Goal: Task Accomplishment & Management: Complete application form

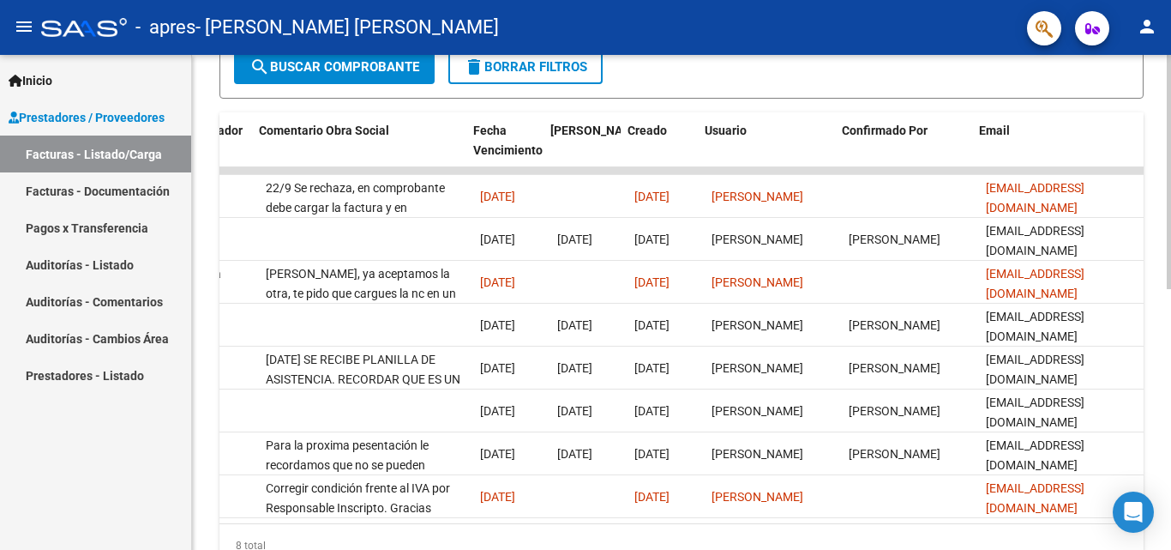
scroll to position [0, 2691]
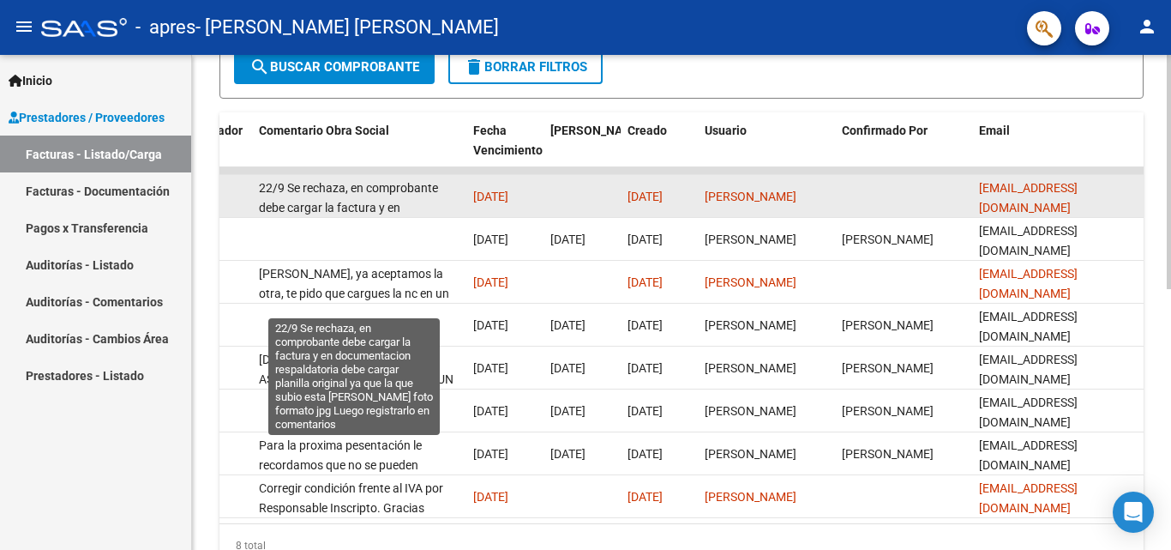
click at [368, 203] on span "22/9 Se rechaza, en comprobante debe cargar la factura y en documentacion respa…" at bounding box center [353, 246] width 189 height 131
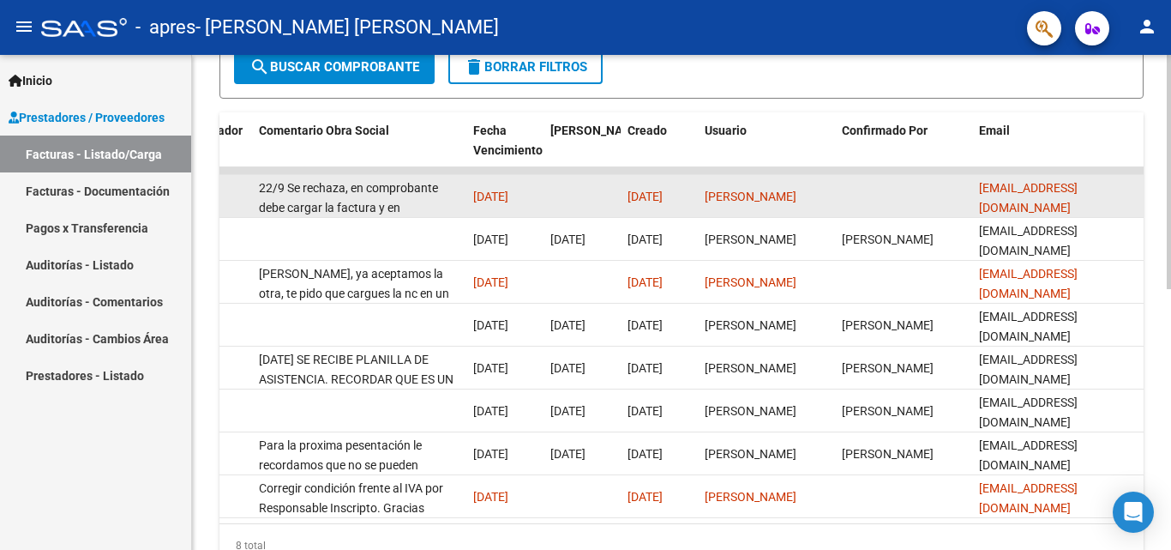
click at [398, 208] on span "22/9 Se rechaza, en comprobante debe cargar la factura y en documentacion respa…" at bounding box center [353, 246] width 189 height 131
drag, startPoint x: 286, startPoint y: 187, endPoint x: 355, endPoint y: 203, distance: 70.5
click at [355, 203] on div "22/9 Se rechaza, en comprobante debe cargar la factura y en documentacion respa…" at bounding box center [359, 195] width 201 height 36
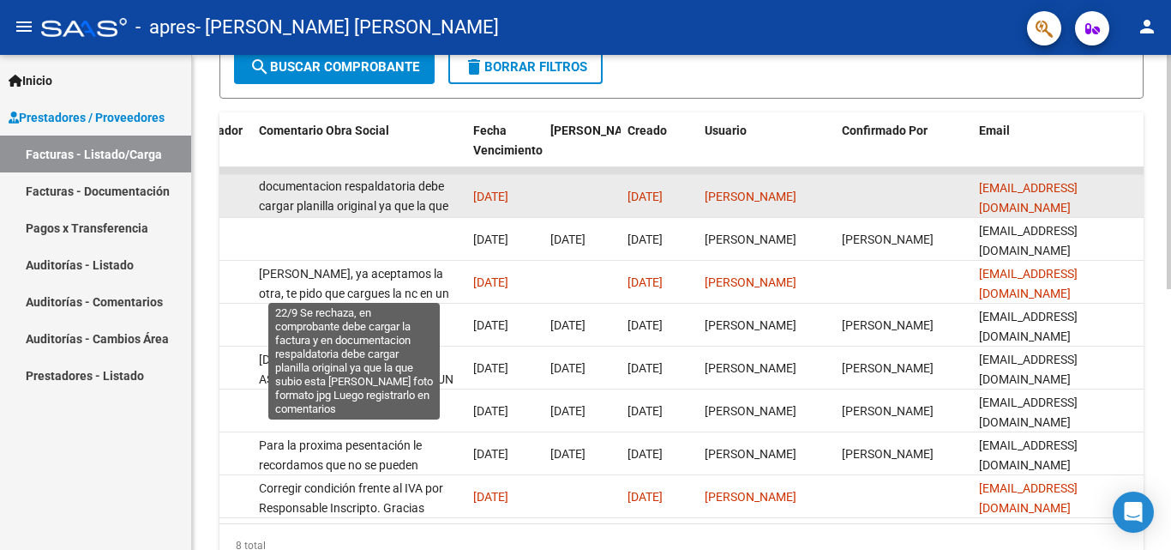
scroll to position [15, 0]
copy span "Se rechaza, en comprobante debe cargar la factura y en documentacion respaldato…"
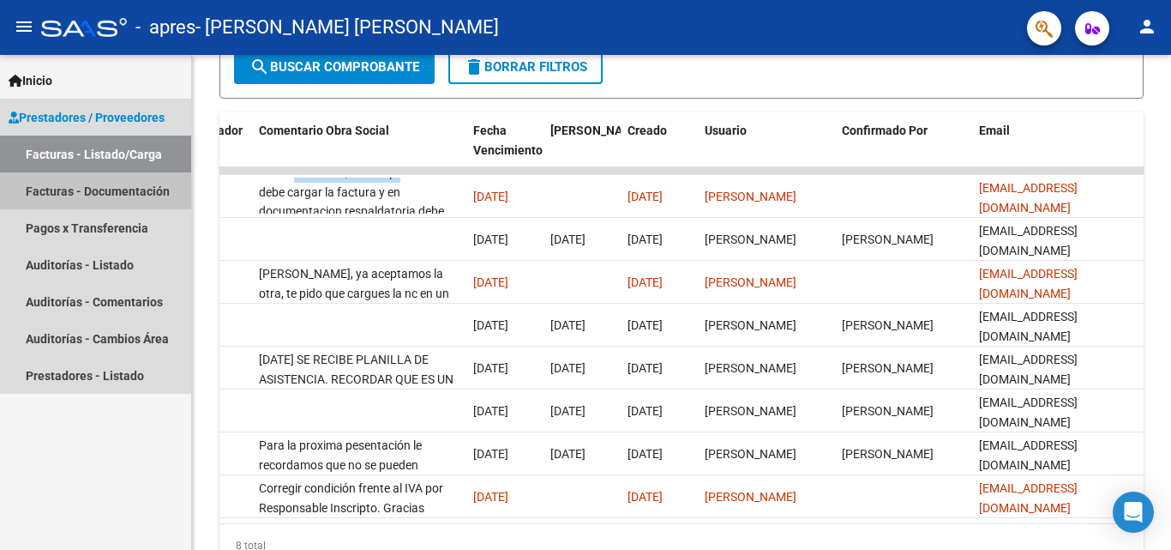
click at [110, 195] on link "Facturas - Documentación" at bounding box center [95, 190] width 191 height 37
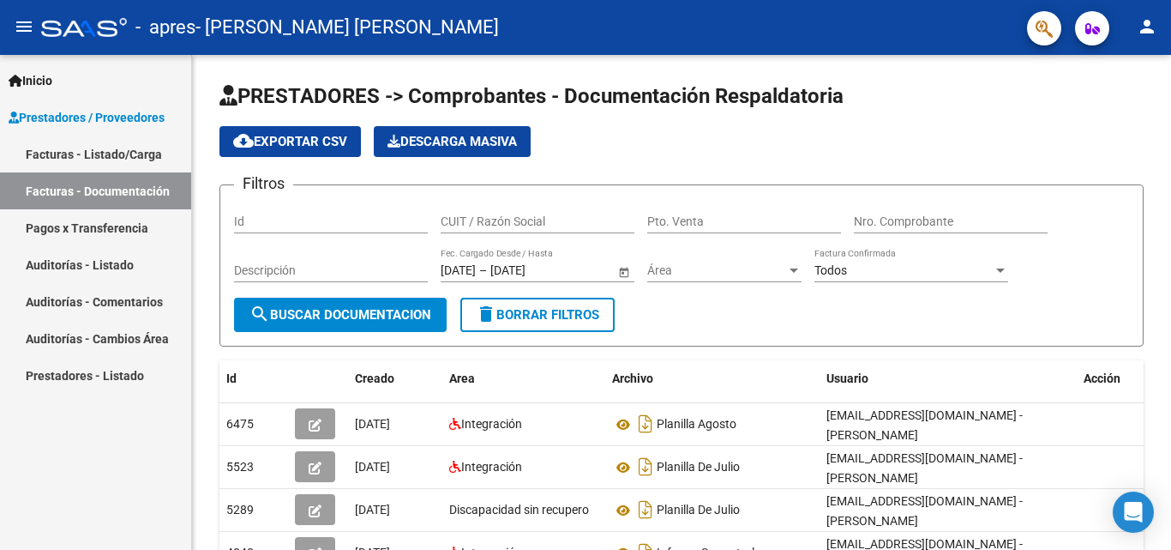
click at [45, 156] on link "Facturas - Listado/Carga" at bounding box center [95, 153] width 191 height 37
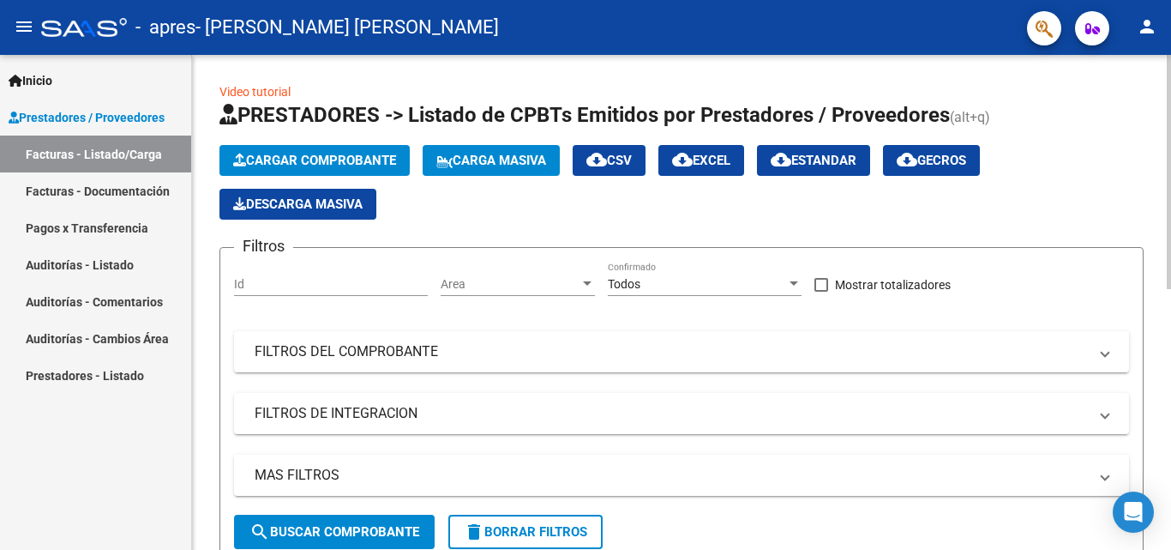
click at [358, 155] on span "Cargar Comprobante" at bounding box center [314, 160] width 163 height 15
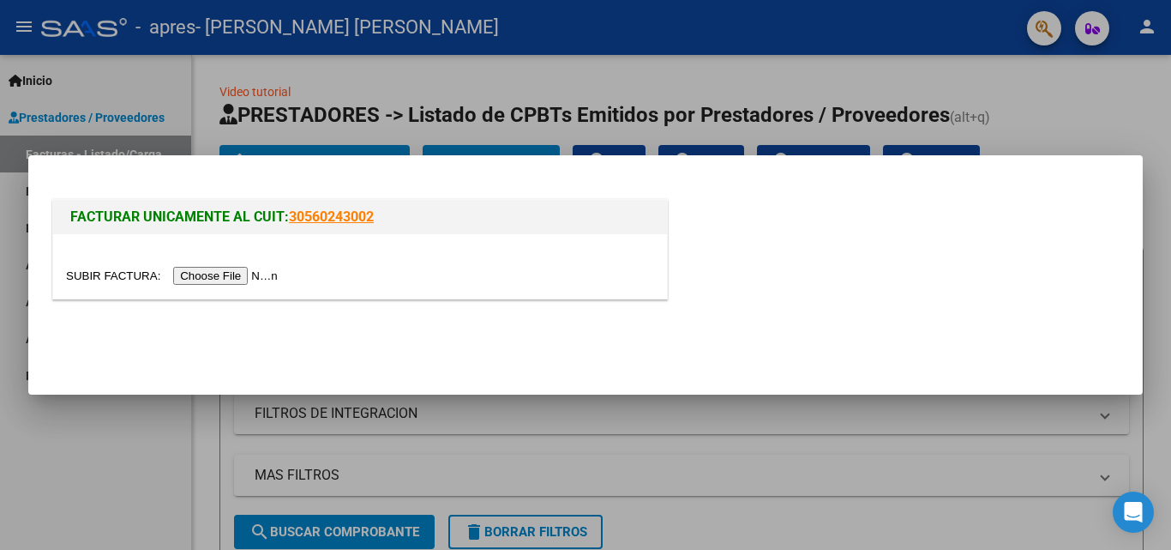
click at [243, 271] on input "file" at bounding box center [174, 276] width 217 height 18
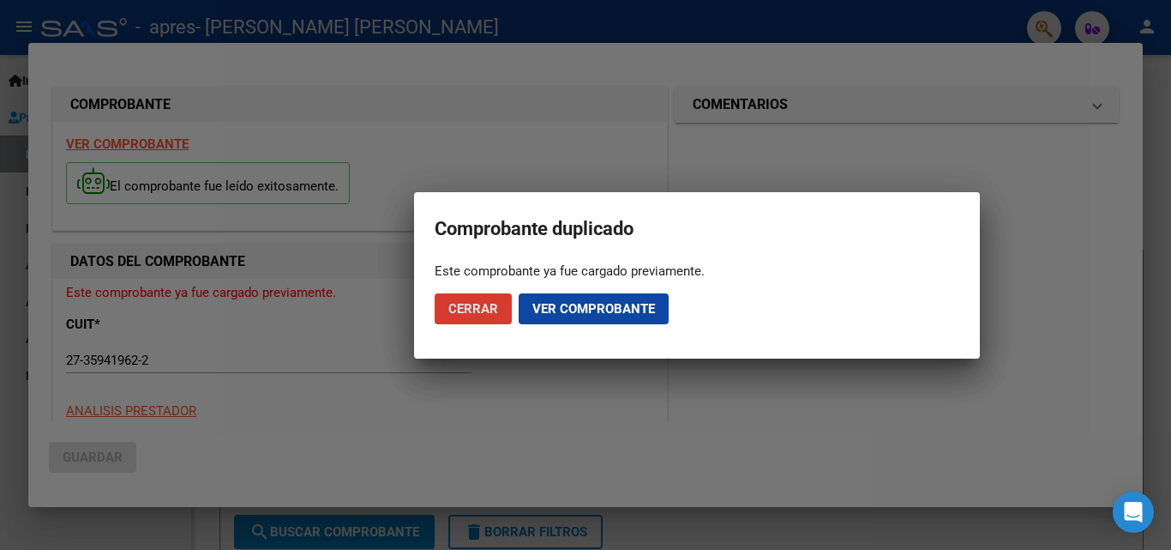
click at [464, 316] on button "Cerrar" at bounding box center [473, 308] width 77 height 31
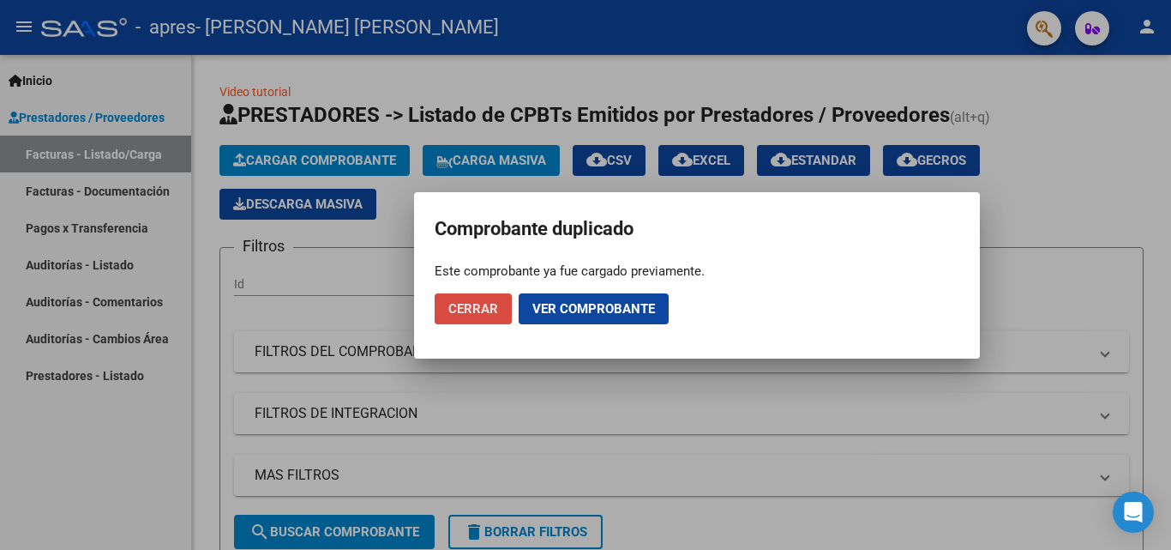
click at [464, 311] on span "Cerrar" at bounding box center [473, 308] width 50 height 15
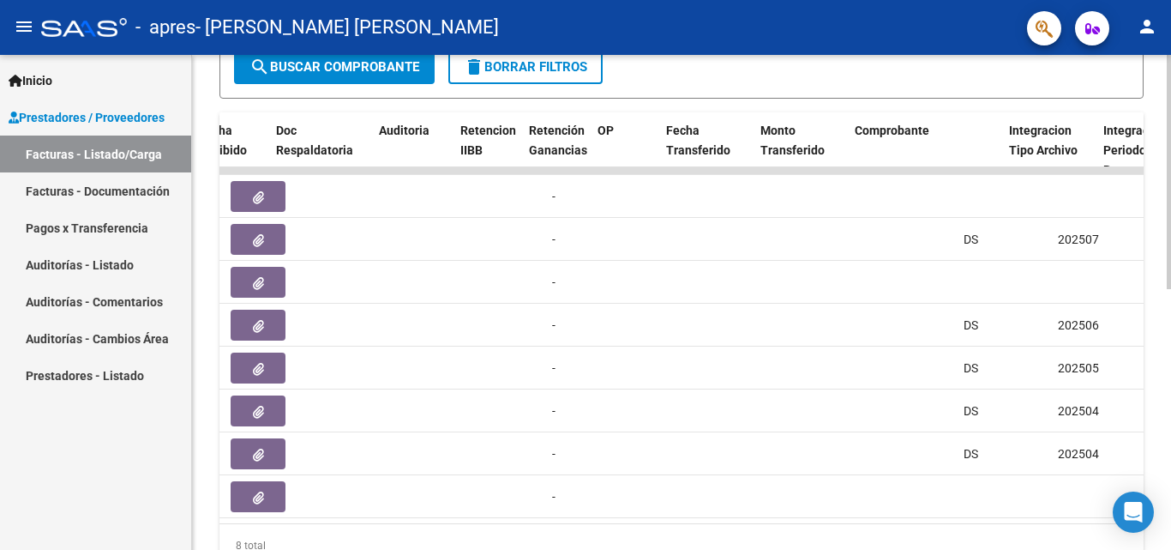
scroll to position [0, 912]
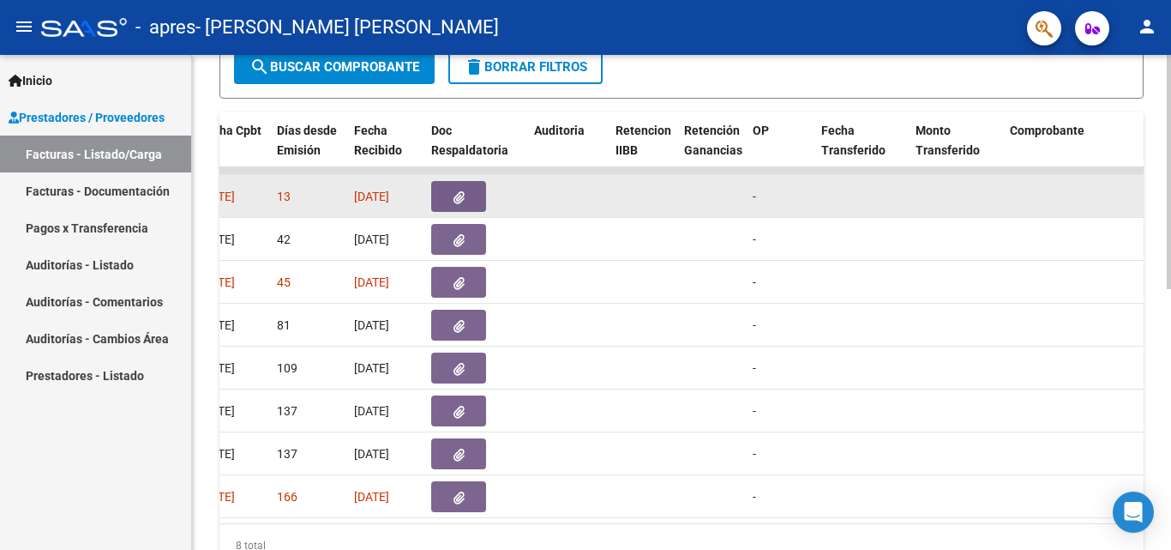
click at [473, 197] on button "button" at bounding box center [458, 196] width 55 height 31
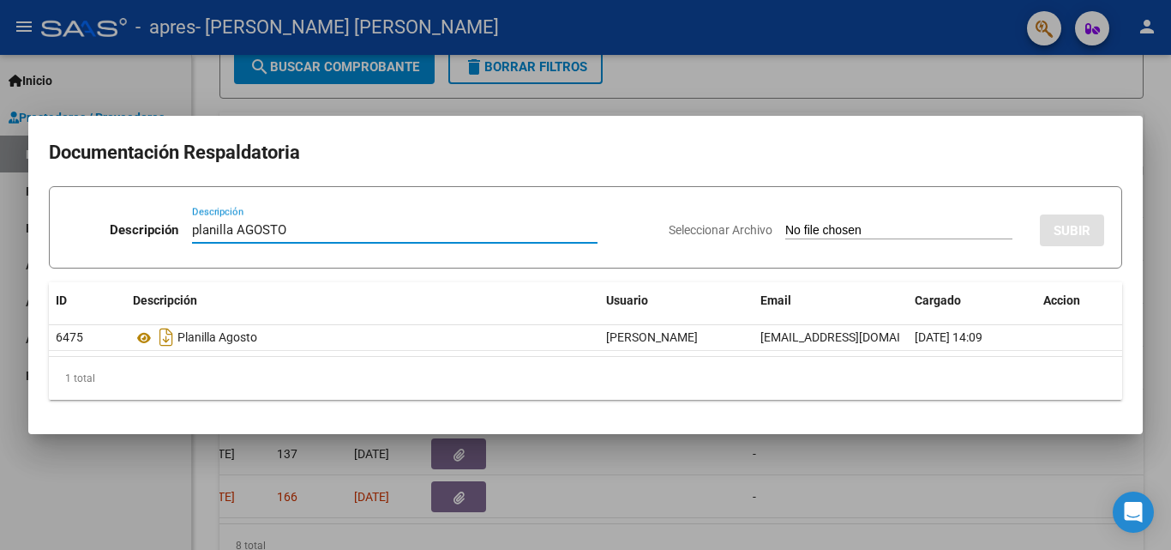
type input "planilla AGOSTO"
click at [757, 214] on div "Seleccionar Archivo SUBIR" at bounding box center [887, 227] width 436 height 52
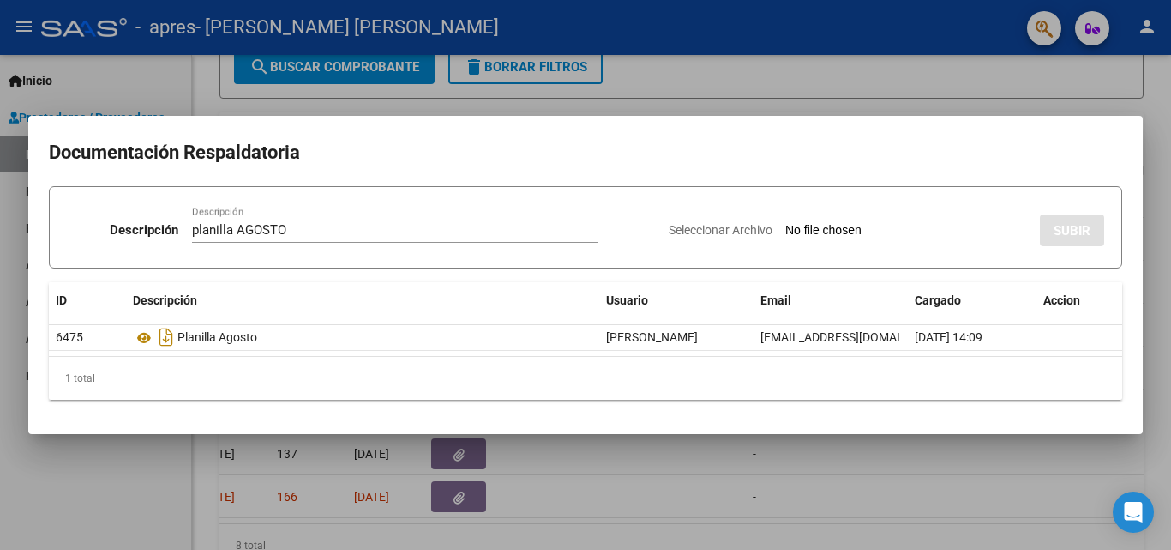
click at [785, 223] on input "Seleccionar Archivo" at bounding box center [898, 231] width 227 height 16
type input "C:\fakepath\planills [PERSON_NAME] [DATE].pdf"
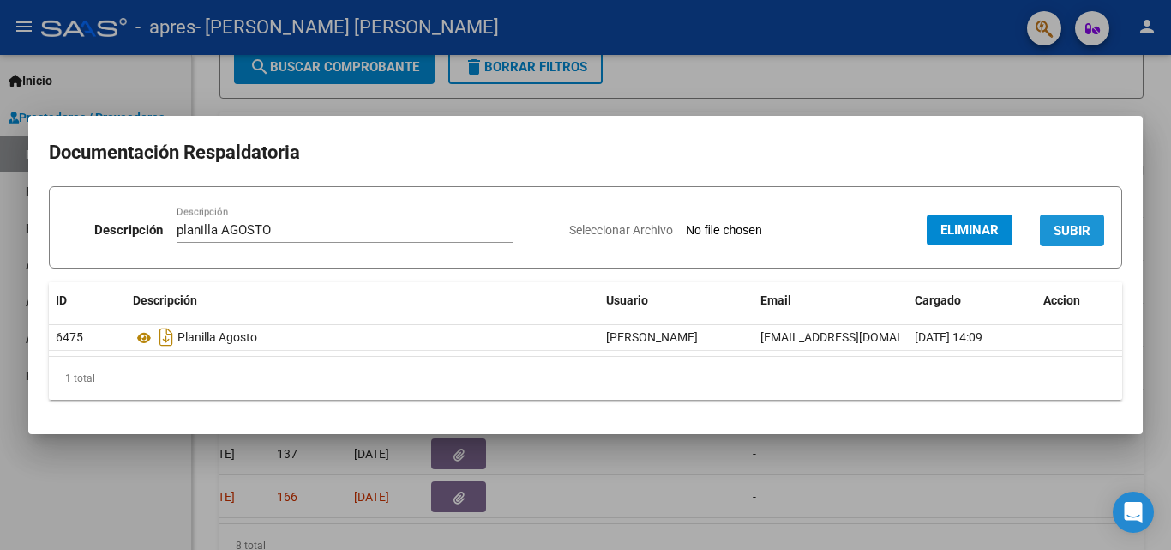
click at [1063, 238] on span "SUBIR" at bounding box center [1072, 230] width 37 height 15
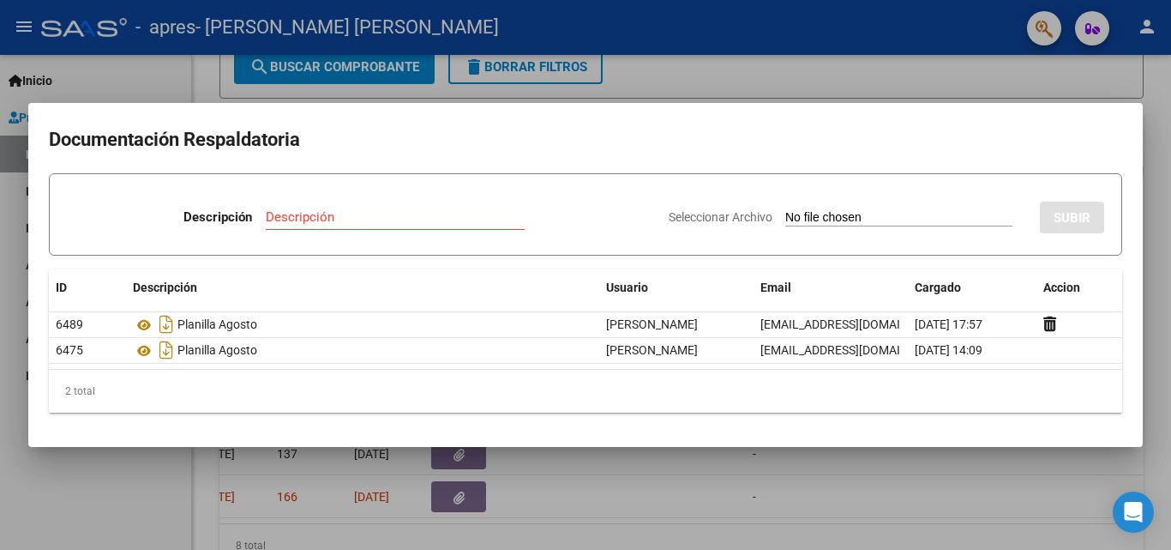
click at [901, 508] on div at bounding box center [585, 275] width 1171 height 550
